Goal: Find specific page/section: Find specific page/section

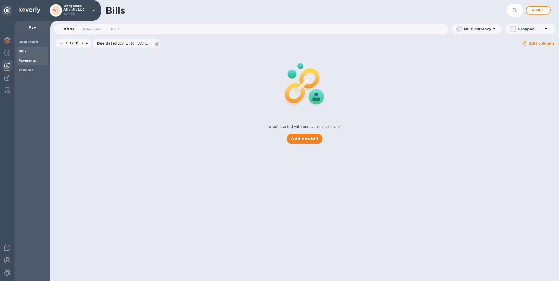
click at [23, 59] on b "Payments" at bounding box center [27, 61] width 17 height 4
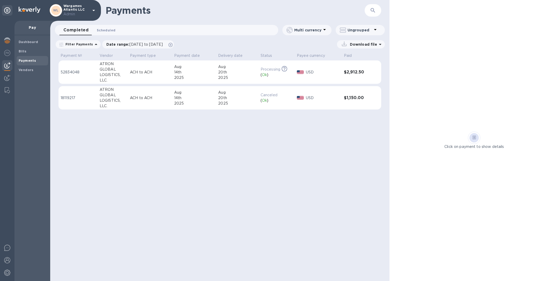
click at [100, 29] on span "Scheduled 0" at bounding box center [106, 29] width 19 height 5
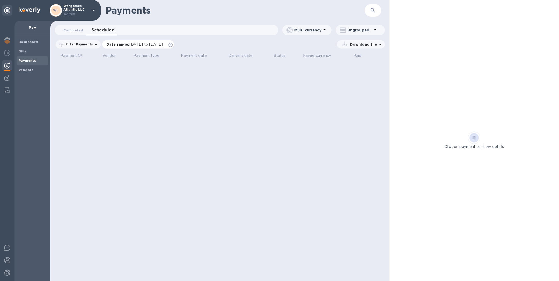
click at [173, 44] on icon at bounding box center [171, 45] width 4 height 4
click at [73, 31] on span "Completed 0" at bounding box center [73, 29] width 20 height 5
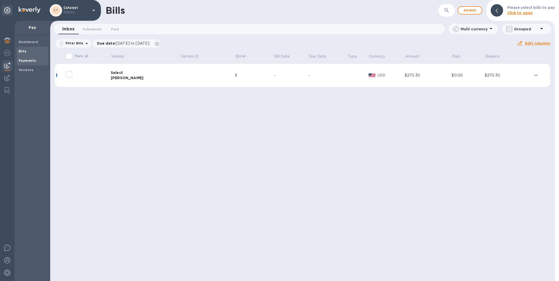
click at [27, 59] on b "Payments" at bounding box center [27, 61] width 17 height 4
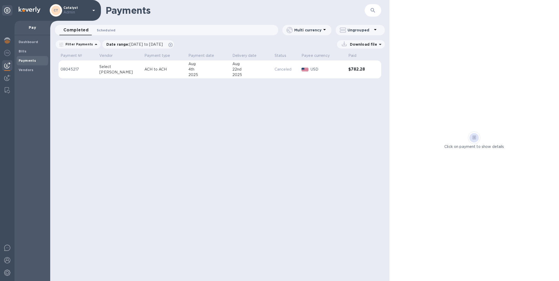
click at [109, 28] on span "Scheduled 0" at bounding box center [106, 29] width 19 height 5
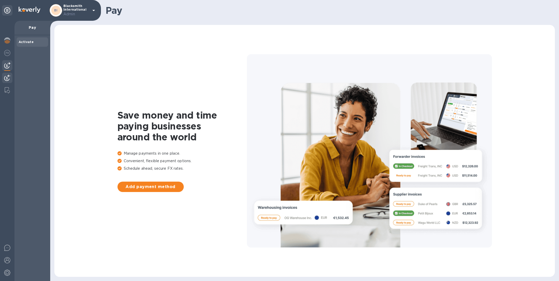
click at [6, 77] on img at bounding box center [7, 78] width 6 height 6
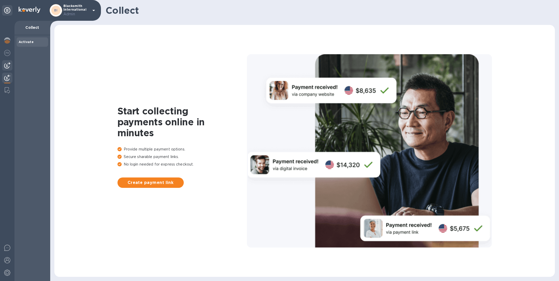
click at [6, 64] on img at bounding box center [7, 65] width 6 height 6
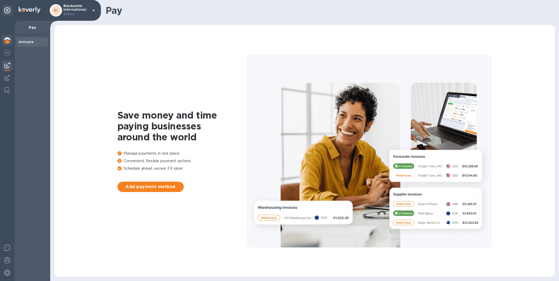
click at [8, 39] on img at bounding box center [7, 40] width 6 height 6
click at [8, 79] on img at bounding box center [7, 78] width 6 height 6
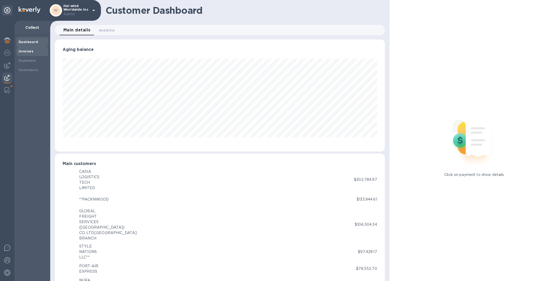
scroll to position [258902, 258685]
click at [35, 61] on div "Payments" at bounding box center [32, 60] width 27 height 5
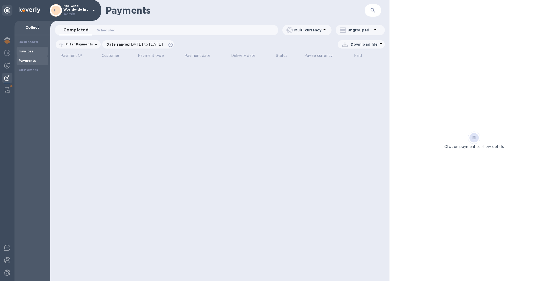
click at [33, 49] on div "Invoices" at bounding box center [32, 51] width 27 height 5
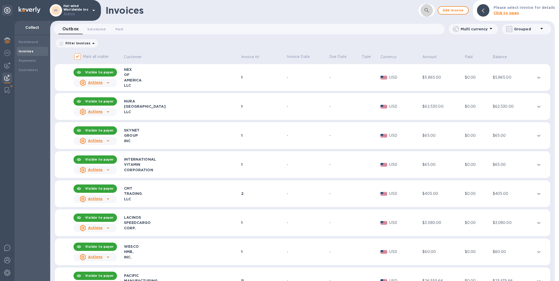
click at [433, 10] on button "button" at bounding box center [427, 10] width 12 height 12
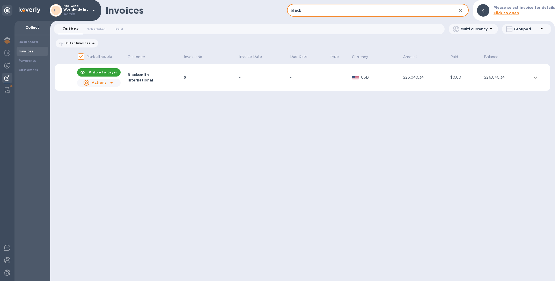
type input "black"
click at [237, 80] on td "5" at bounding box center [210, 77] width 55 height 27
